Goal: Information Seeking & Learning: Find specific fact

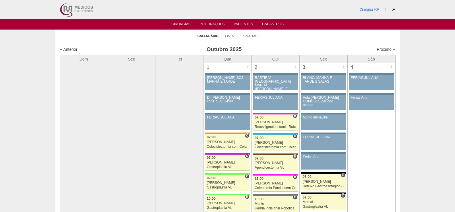
click at [68, 49] on link "« Anterior" at bounding box center [68, 49] width 17 height 5
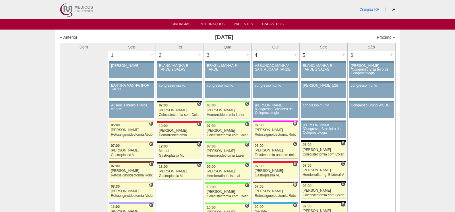
click at [246, 25] on link "Pacientes" at bounding box center [243, 24] width 19 height 5
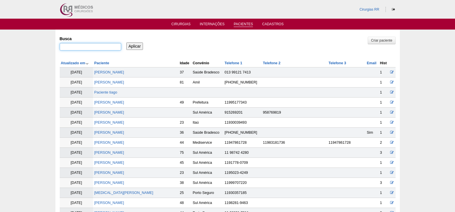
click at [105, 46] on input "Busca" at bounding box center [90, 46] width 61 height 7
paste input "ALLINY"
type input "ALLINY"
click at [138, 47] on input "Aplicar" at bounding box center [134, 46] width 17 height 7
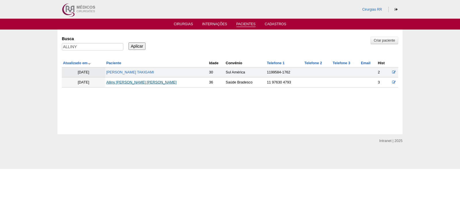
click at [132, 81] on link "Alliny Bueno Arruda" at bounding box center [141, 82] width 70 height 4
